Goal: Transaction & Acquisition: Purchase product/service

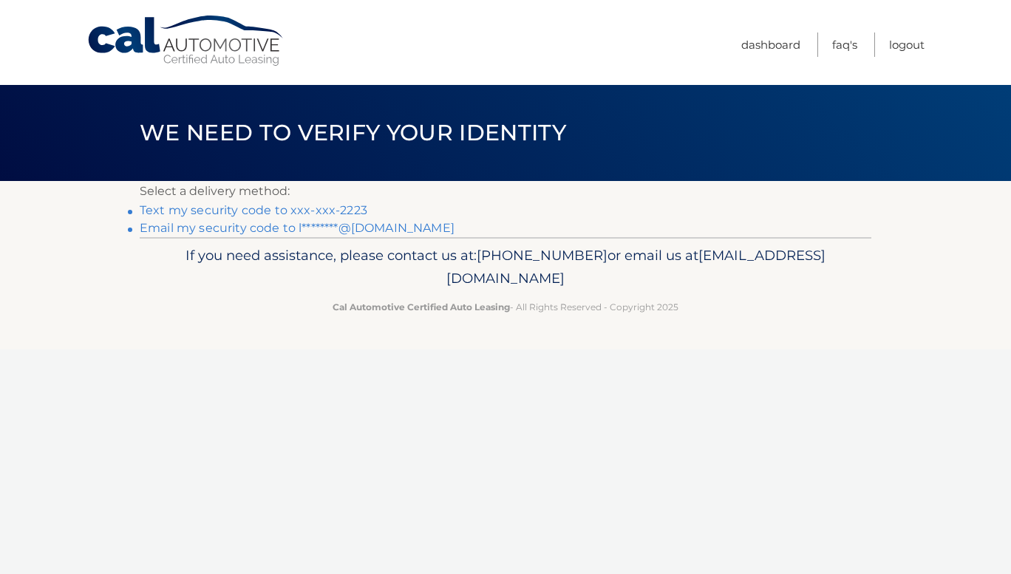
click at [316, 210] on link "Text my security code to xxx-xxx-2223" at bounding box center [254, 210] width 228 height 14
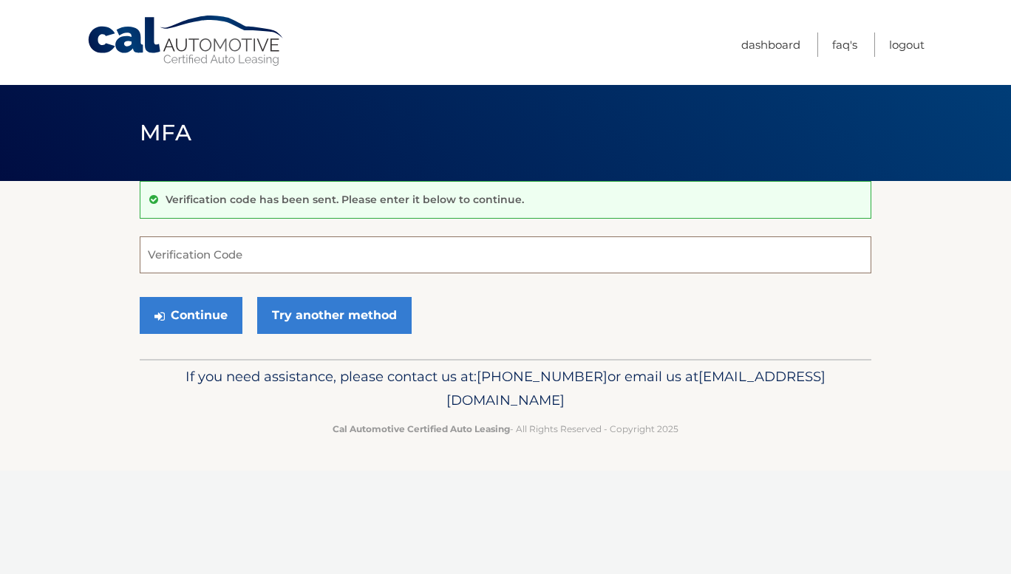
click at [202, 257] on input "Verification Code" at bounding box center [505, 254] width 731 height 37
type input "780668"
click at [192, 305] on button "Continue" at bounding box center [191, 315] width 103 height 37
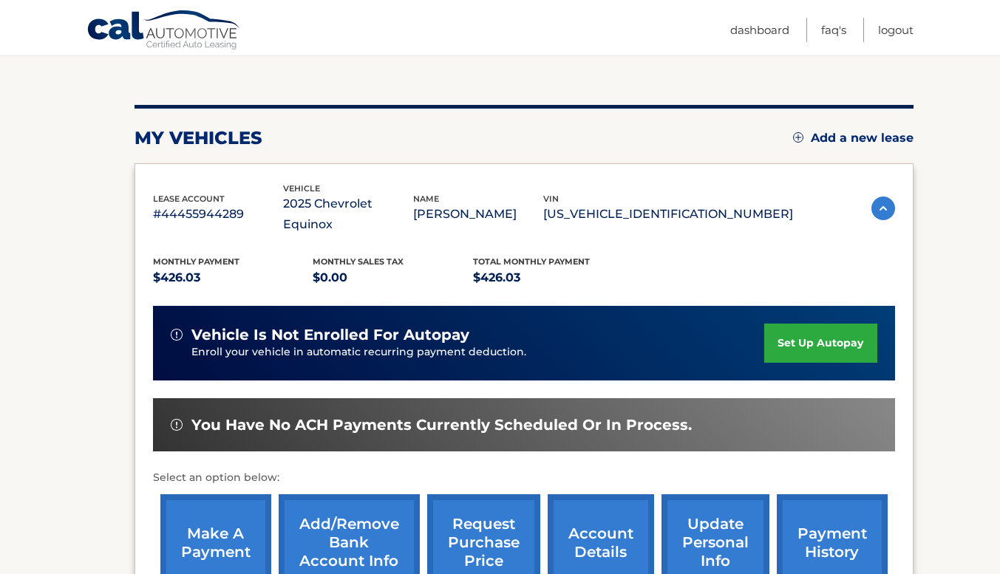
scroll to position [177, 0]
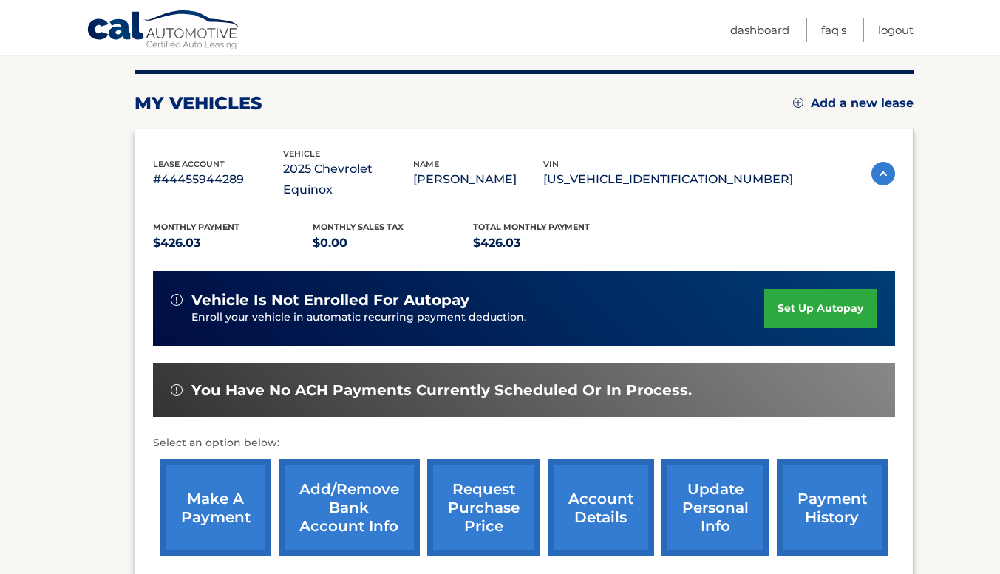
click at [201, 485] on link "make a payment" at bounding box center [215, 508] width 111 height 97
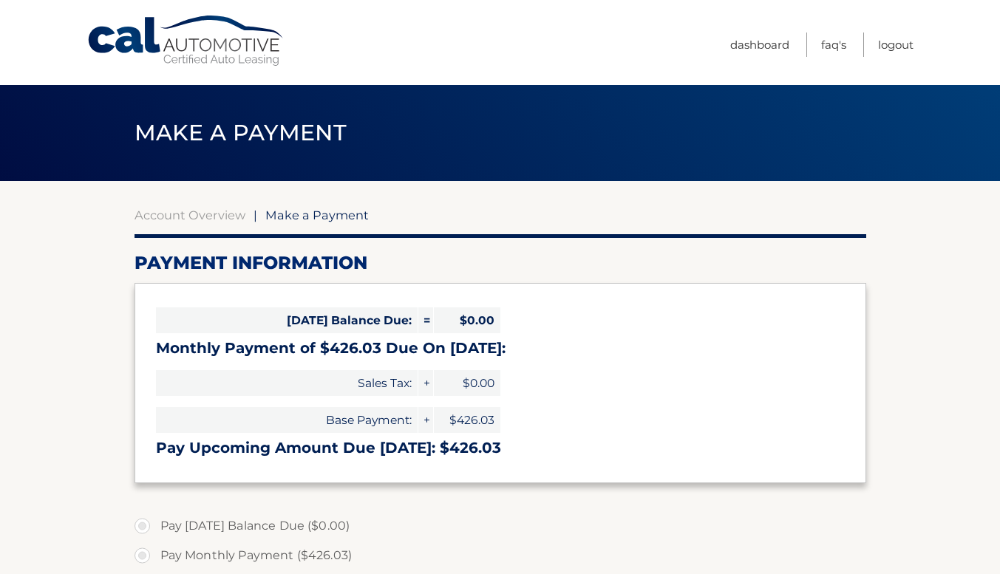
click at [201, 485] on section "Account Overview | Make a Payment Payment Information [DATE] Balance Due: = $0.…" at bounding box center [499, 576] width 731 height 736
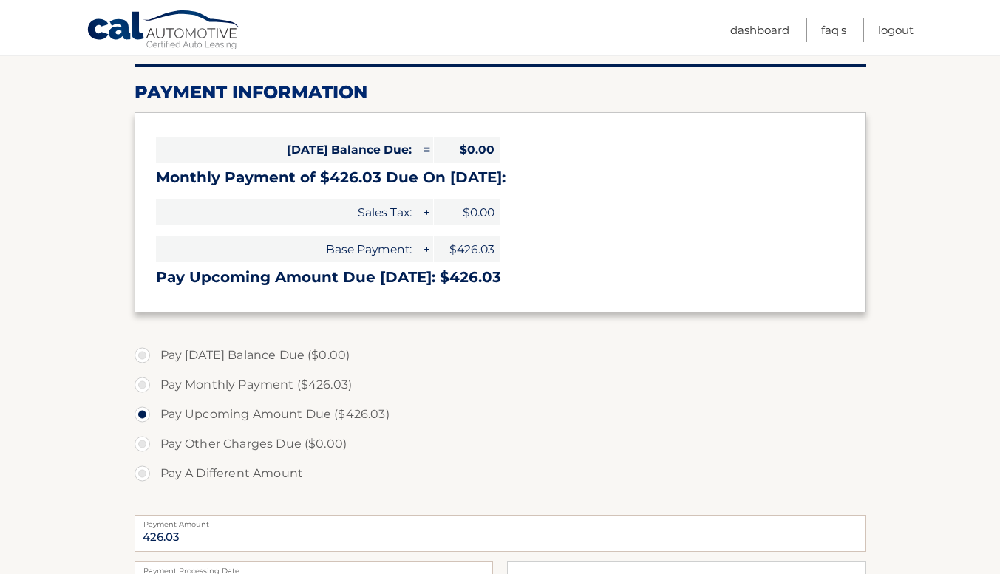
scroll to position [177, 0]
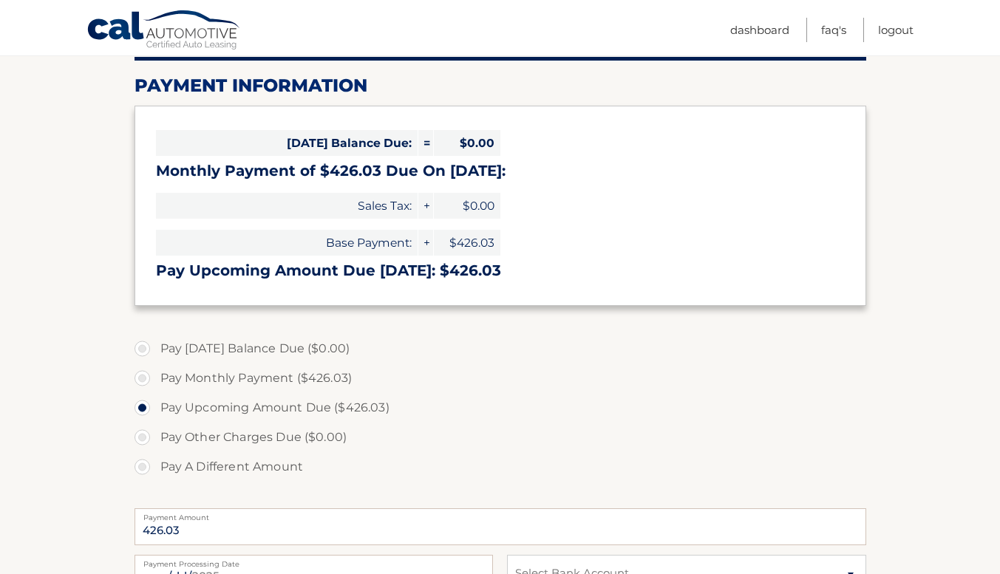
click at [400, 457] on label "Pay A Different Amount" at bounding box center [499, 467] width 731 height 30
click at [155, 457] on input "Pay A Different Amount" at bounding box center [147, 464] width 15 height 24
radio input "true"
type input "0"
click at [48, 507] on section "Account Overview | Make a Payment Payment Information Today's Balance Due: = $0…" at bounding box center [500, 385] width 1000 height 762
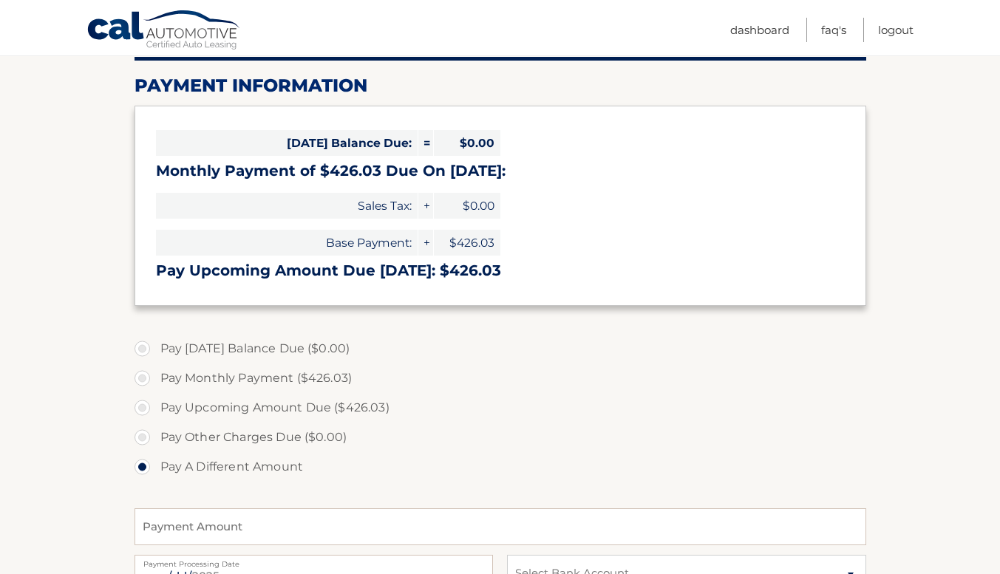
click at [141, 407] on label "Pay Upcoming Amount Due ($426.03)" at bounding box center [499, 408] width 731 height 30
click at [141, 407] on input "Pay Upcoming Amount Due ($426.03)" at bounding box center [147, 405] width 15 height 24
radio input "true"
type input "426.03"
click at [143, 376] on label "Pay Monthly Payment ($426.03)" at bounding box center [499, 378] width 731 height 30
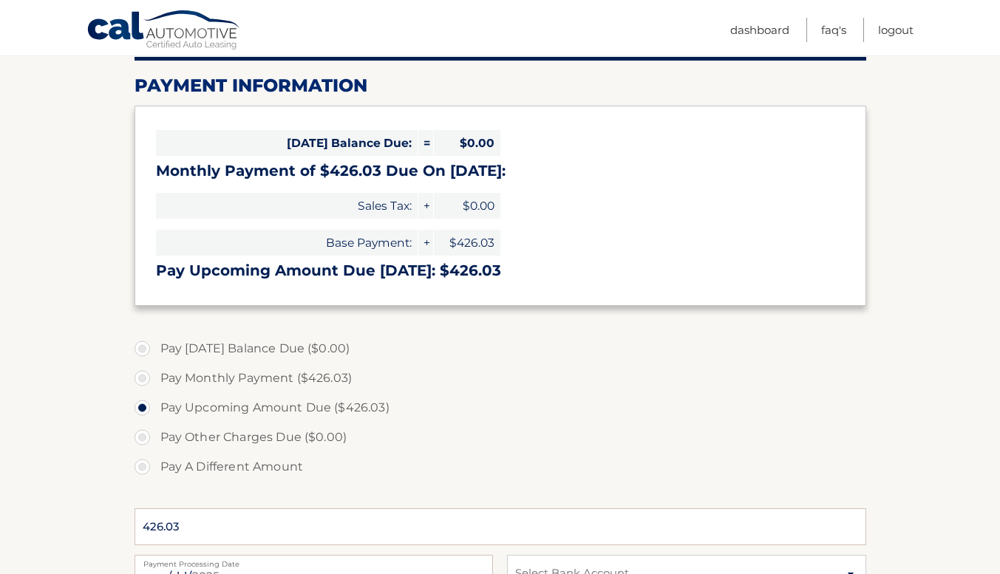
click at [143, 376] on input "Pay Monthly Payment ($426.03)" at bounding box center [147, 375] width 15 height 24
radio input "true"
click at [140, 406] on label "Pay Upcoming Amount Due ($426.03)" at bounding box center [499, 408] width 731 height 30
click at [140, 406] on input "Pay Upcoming Amount Due ($426.03)" at bounding box center [147, 405] width 15 height 24
radio input "true"
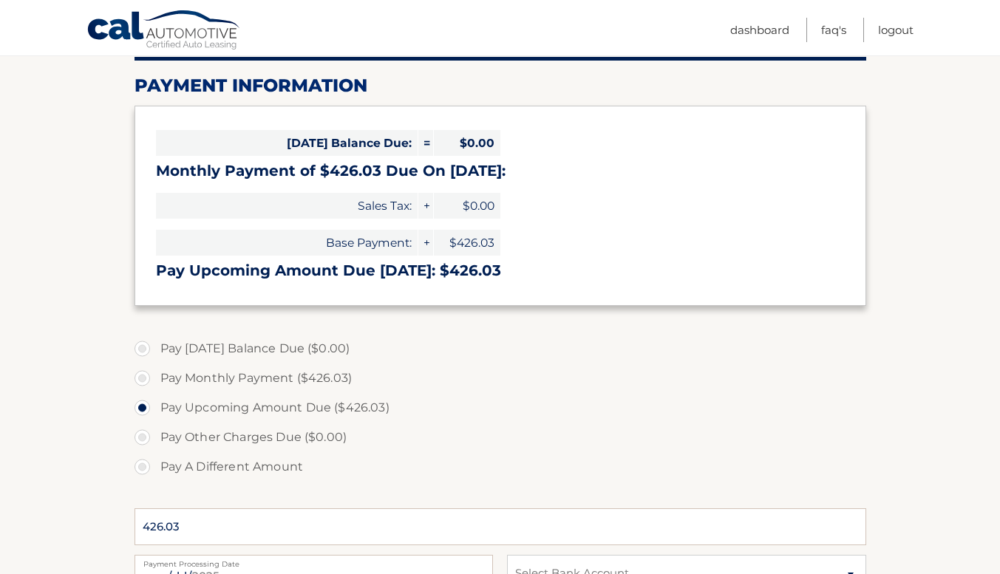
click at [81, 408] on section "Account Overview | Make a Payment Payment Information Today's Balance Due: = $0…" at bounding box center [500, 385] width 1000 height 762
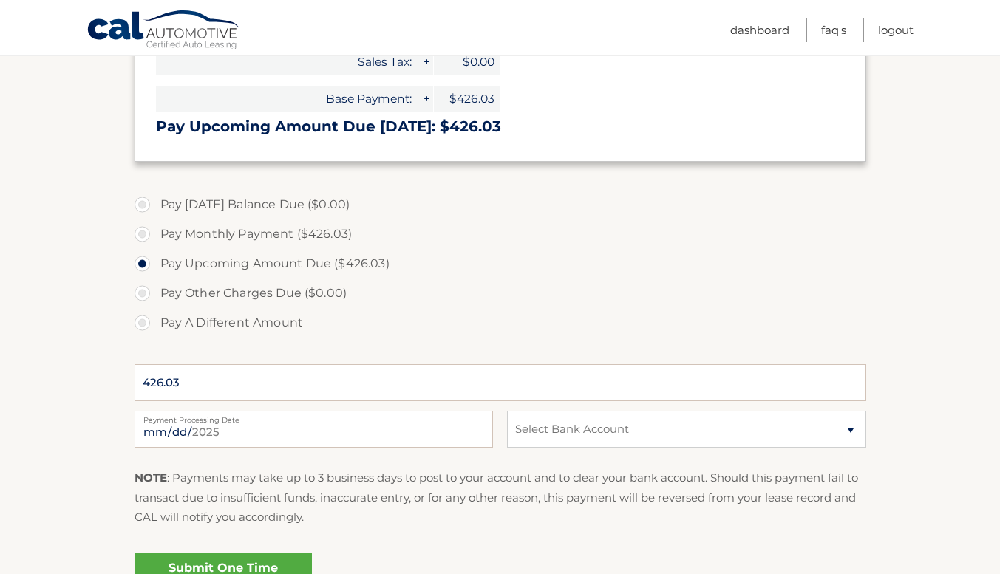
scroll to position [325, 0]
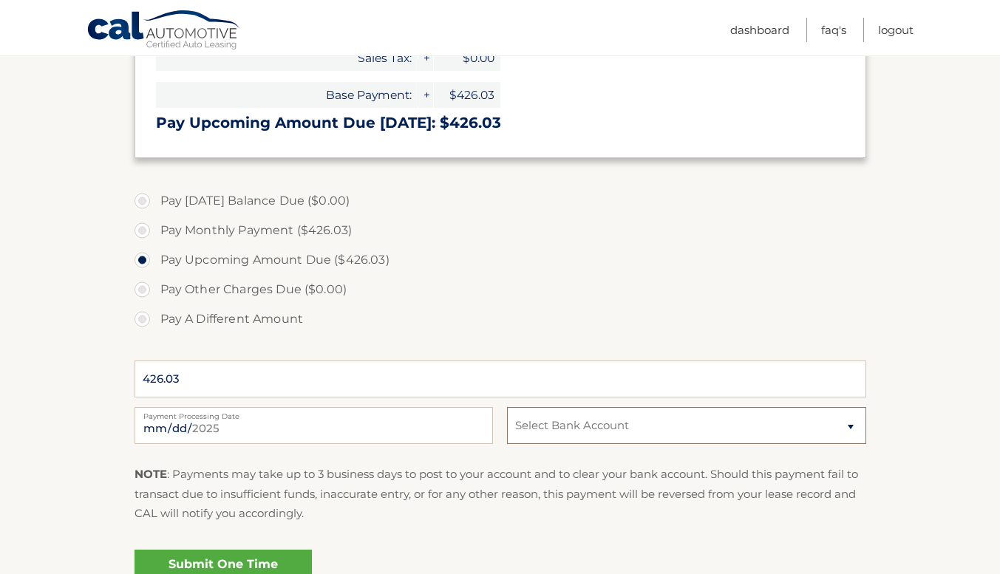
click at [848, 432] on select "Select Bank Account Checking KEY BANK *****1725 Checking KEY BANK *****1725" at bounding box center [686, 425] width 358 height 37
select select "YjQ5ZmZmYTYtNGQ2NC00MjRiLTkzOGUtY2QwZWUxNjNjODgz"
click at [507, 407] on select "Select Bank Account Checking KEY BANK *****1725 Checking KEY BANK *****1725" at bounding box center [686, 425] width 358 height 37
click at [559, 552] on div "Submit One Time Payment" at bounding box center [499, 570] width 731 height 53
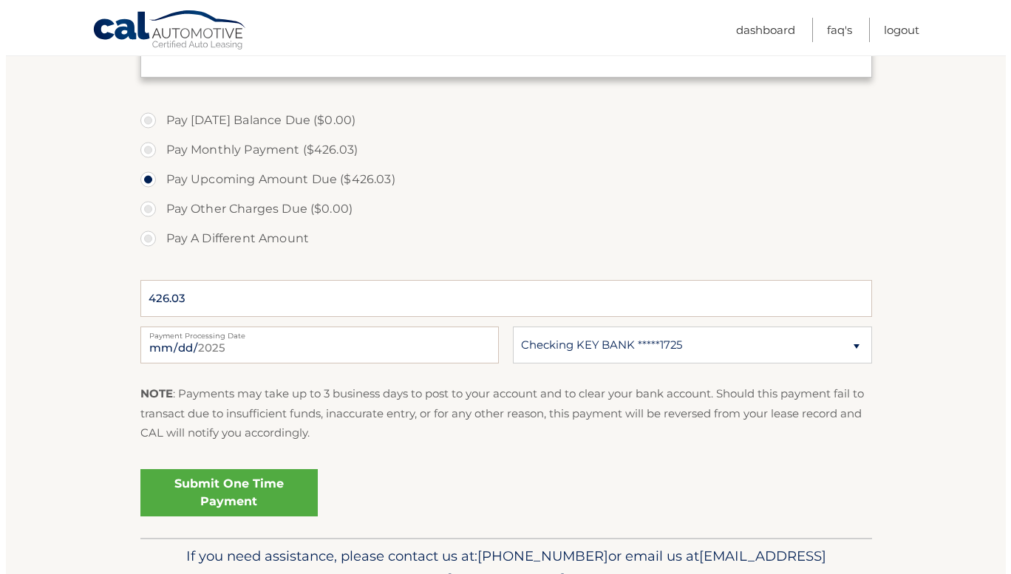
scroll to position [443, 0]
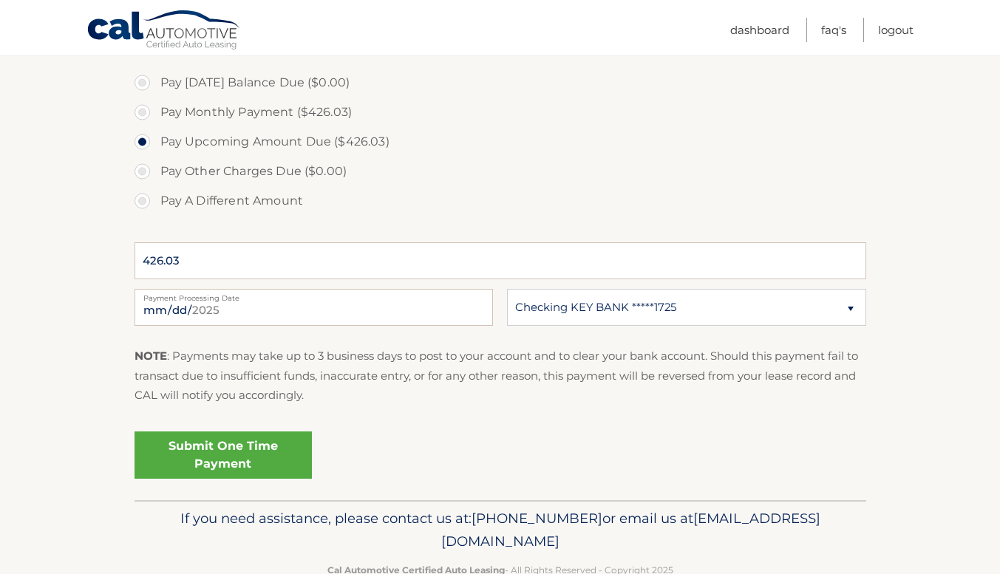
click at [217, 446] on link "Submit One Time Payment" at bounding box center [222, 454] width 177 height 47
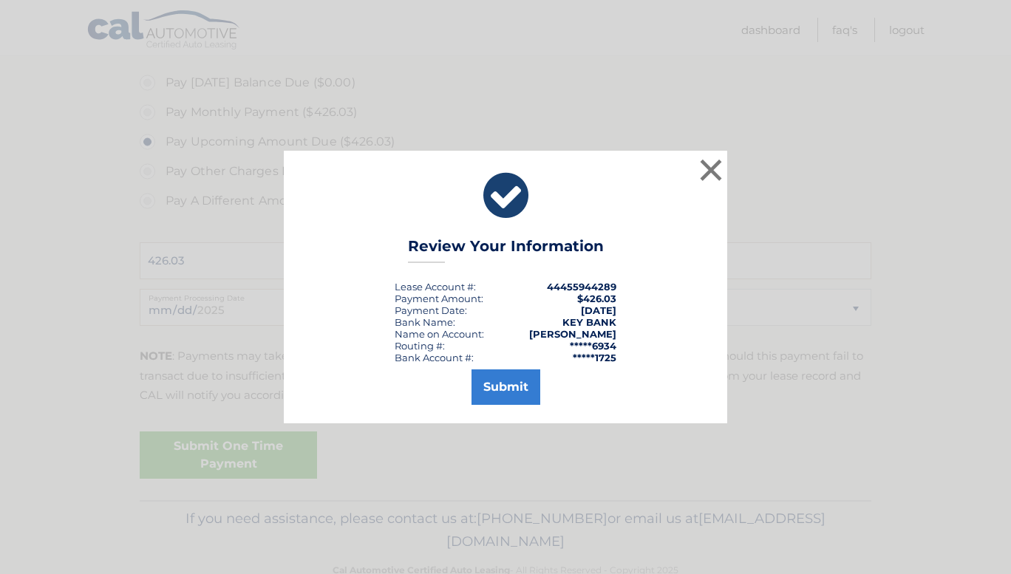
click at [217, 446] on div "× Review Your Information Lease Account #: 44455944289 Payment Amount: $426.03 …" at bounding box center [505, 287] width 1011 height 574
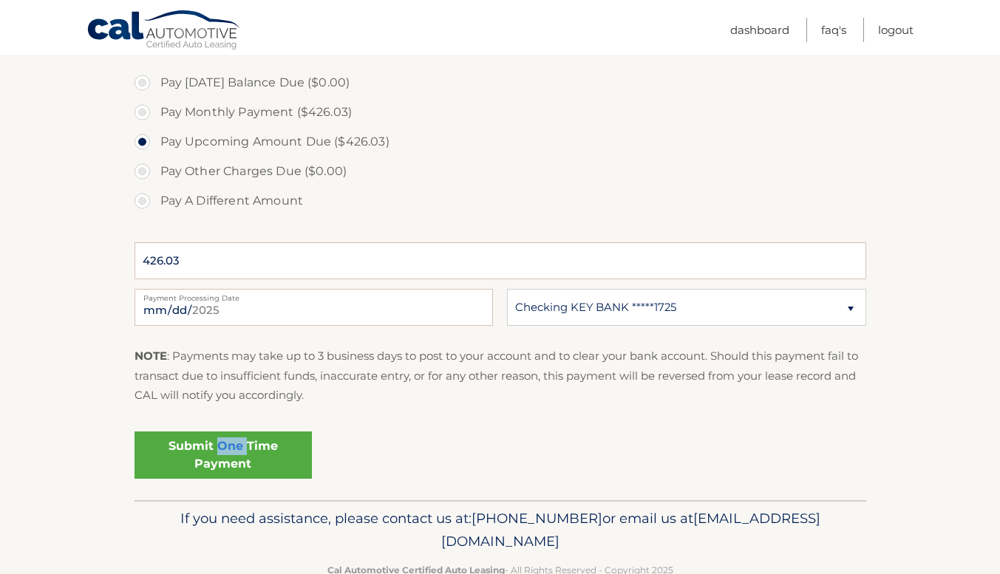
click at [217, 446] on link "Submit One Time Payment" at bounding box center [222, 454] width 177 height 47
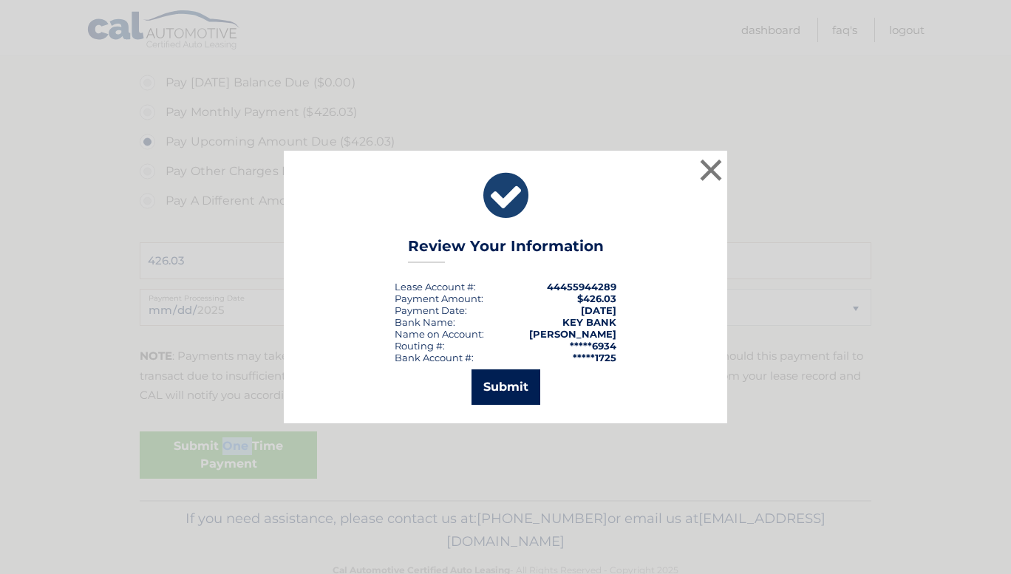
click at [503, 388] on button "Submit" at bounding box center [505, 386] width 69 height 35
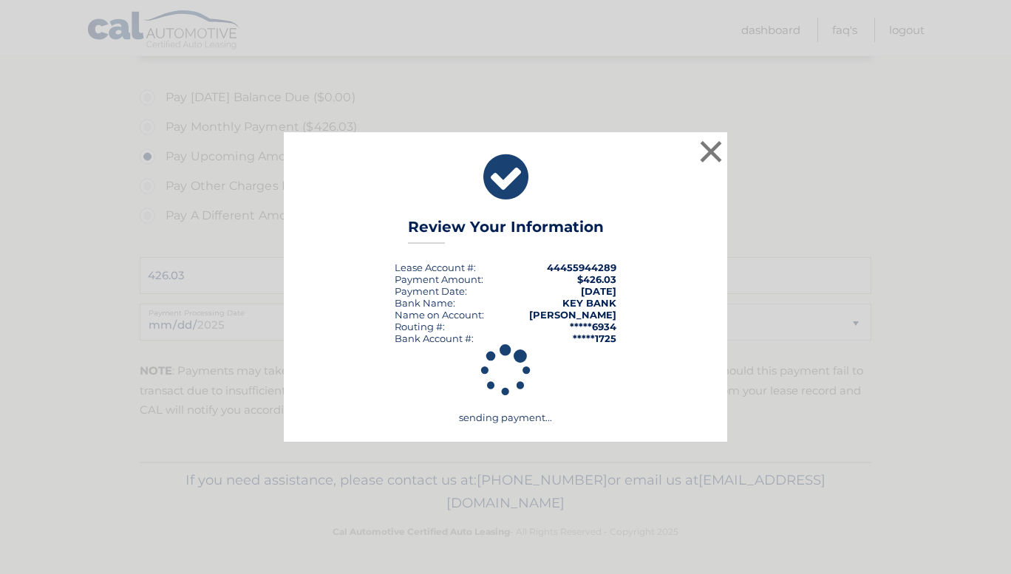
scroll to position [428, 0]
click at [503, 388] on icon at bounding box center [506, 370] width 370 height 265
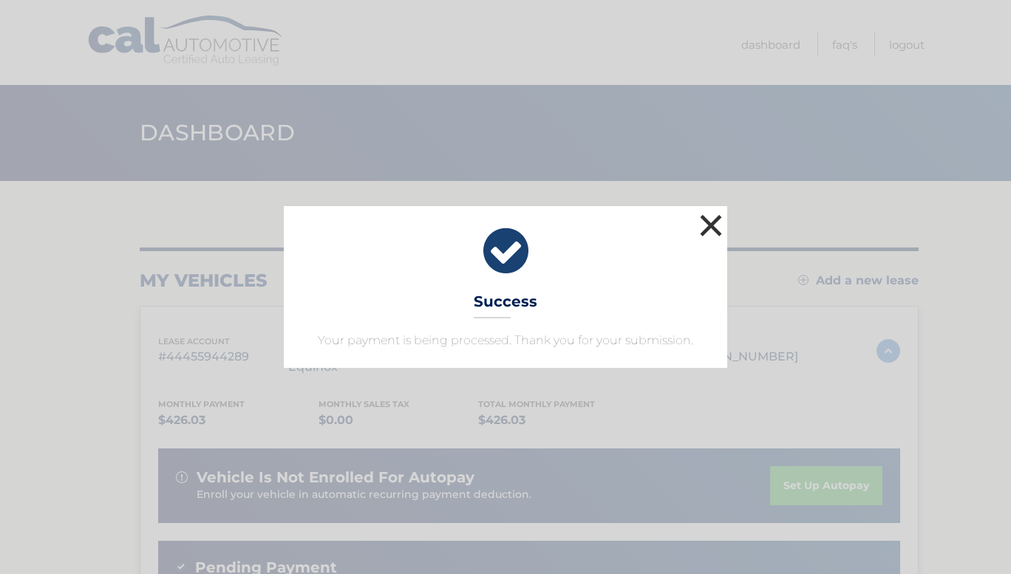
click at [709, 220] on button "×" at bounding box center [711, 226] width 30 height 30
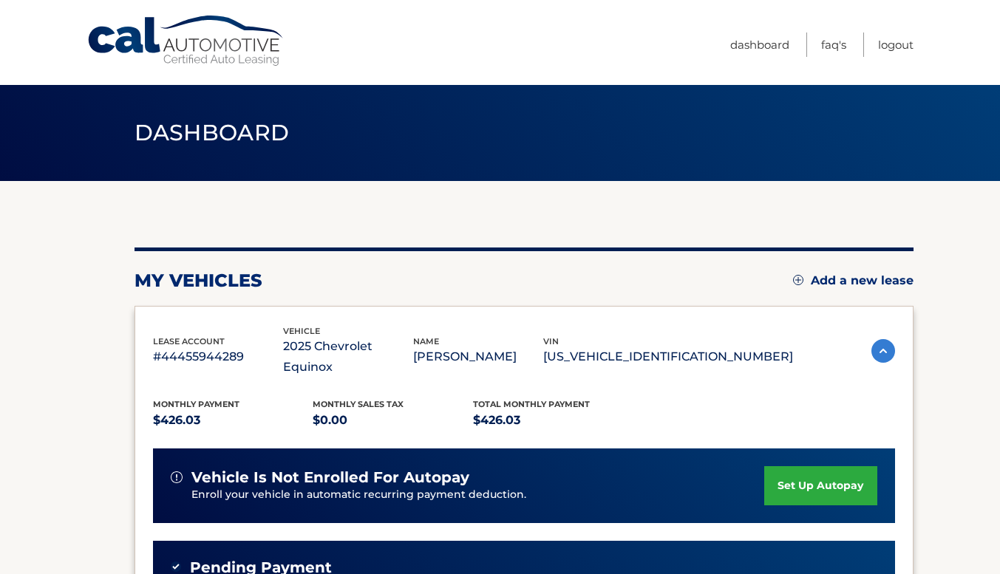
click at [69, 457] on section "my vehicles Add a new lease lease account #44455944289 vehicle 2025 Chevrolet E…" at bounding box center [500, 506] width 1000 height 651
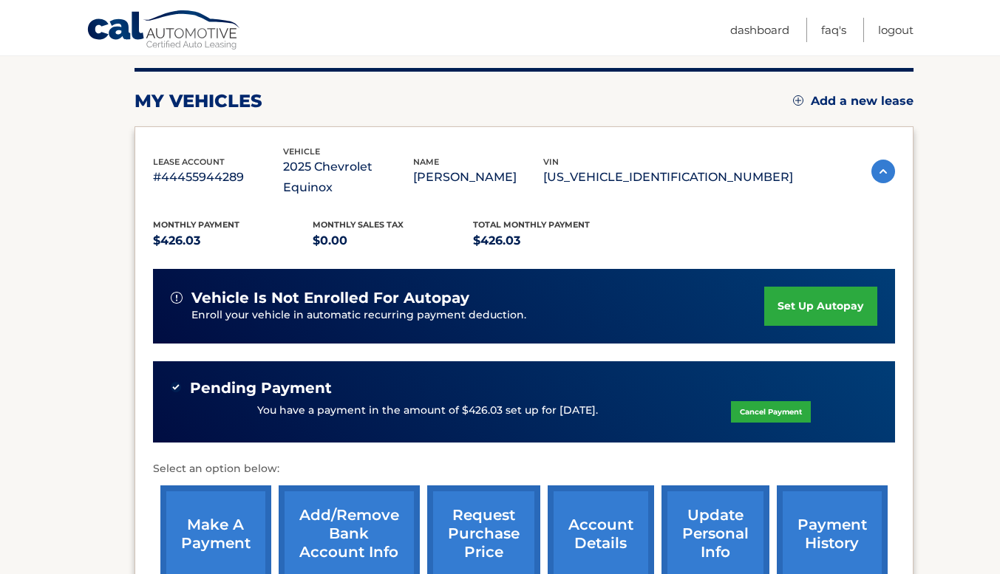
scroll to position [83, 0]
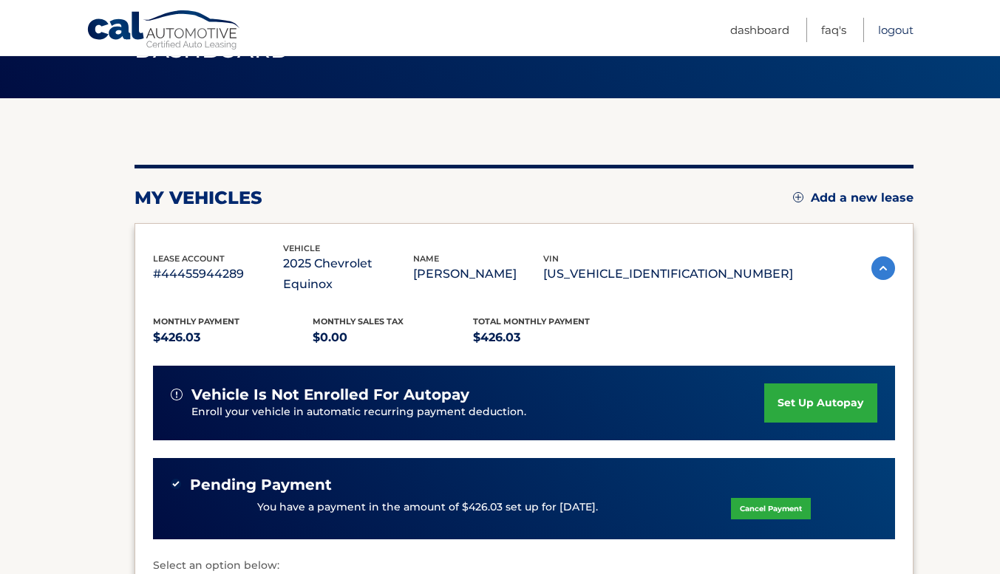
click at [888, 30] on link "Logout" at bounding box center [895, 30] width 35 height 24
